Goal: Navigation & Orientation: Find specific page/section

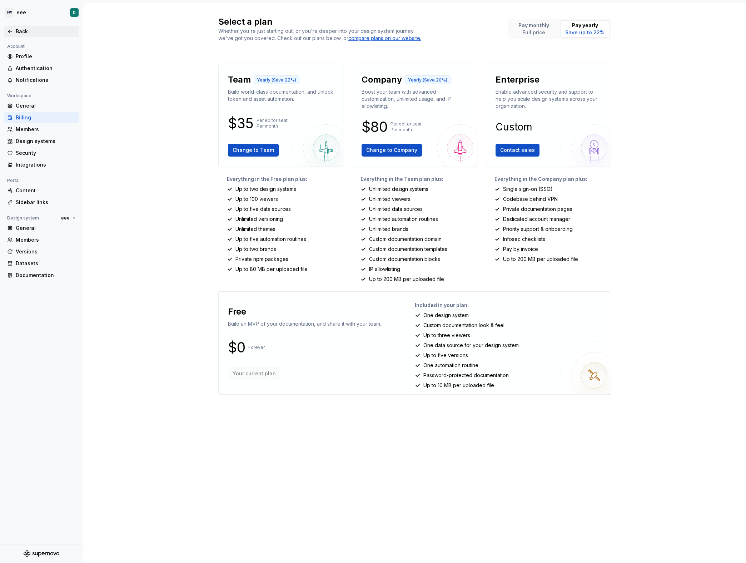
click at [26, 33] on div "Back" at bounding box center [46, 31] width 60 height 7
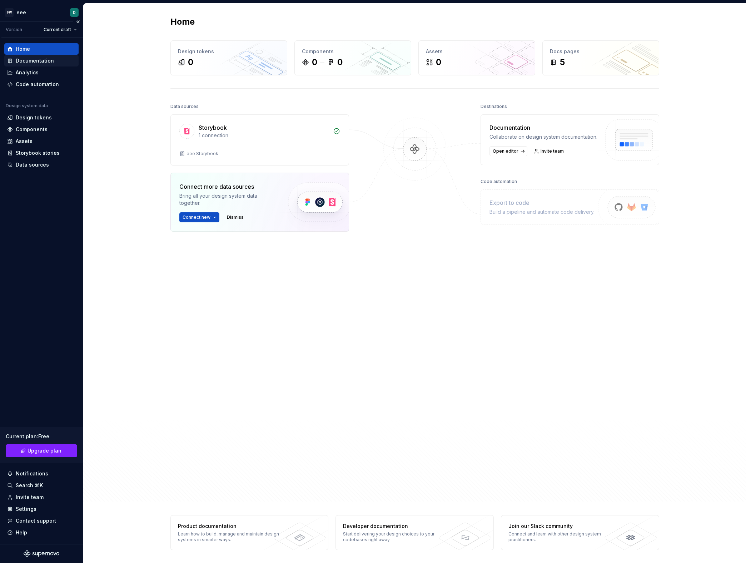
click at [63, 58] on div "Documentation" at bounding box center [41, 60] width 69 height 7
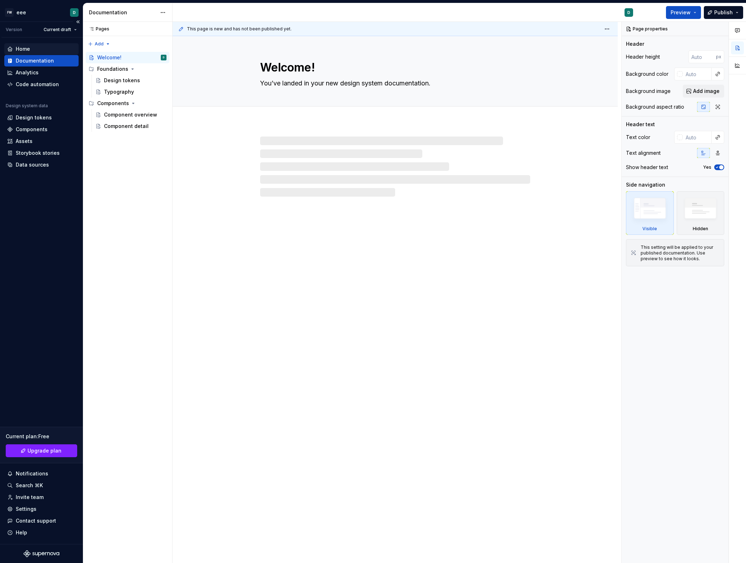
type textarea "*"
click at [54, 49] on div "Home" at bounding box center [41, 48] width 69 height 7
